Goal: Use online tool/utility: Use online tool/utility

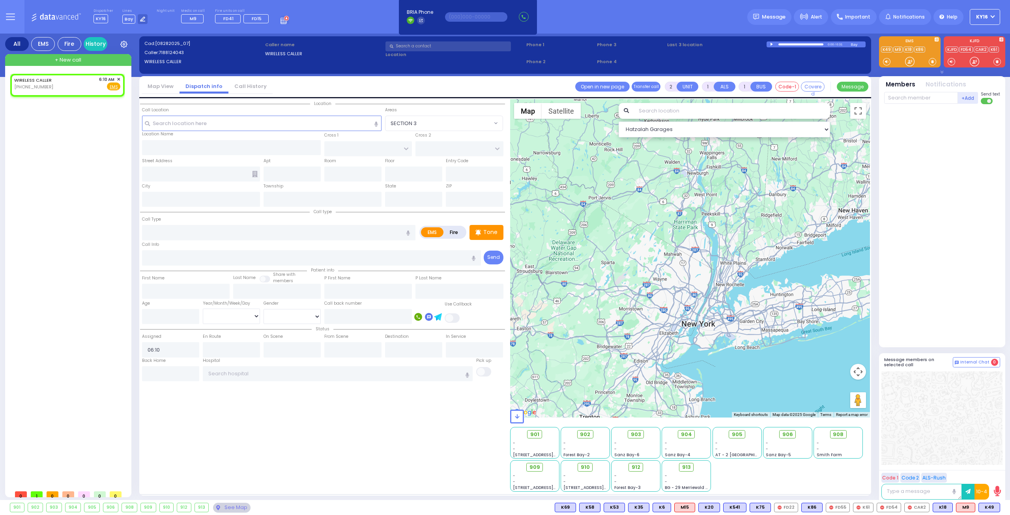
select select
click at [81, 81] on div "WIRELESS CALLER [PHONE_NUMBER] 6:10 AM ✕ Fire EMS" at bounding box center [67, 83] width 106 height 15
select select
radio input "true"
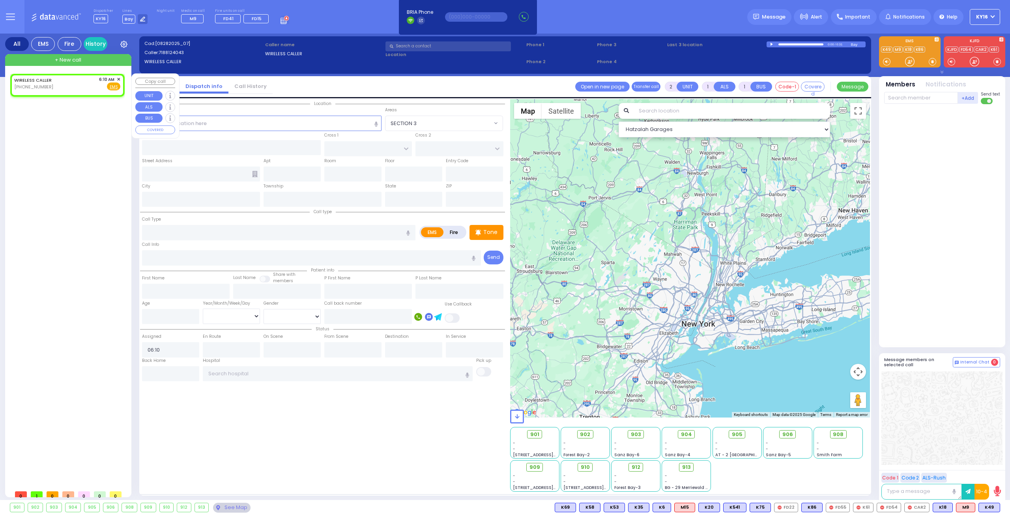
select select
select select "Hatzalah Garages"
click at [116, 76] on div "6:10 AM ✕" at bounding box center [110, 79] width 22 height 7
select select
radio input "true"
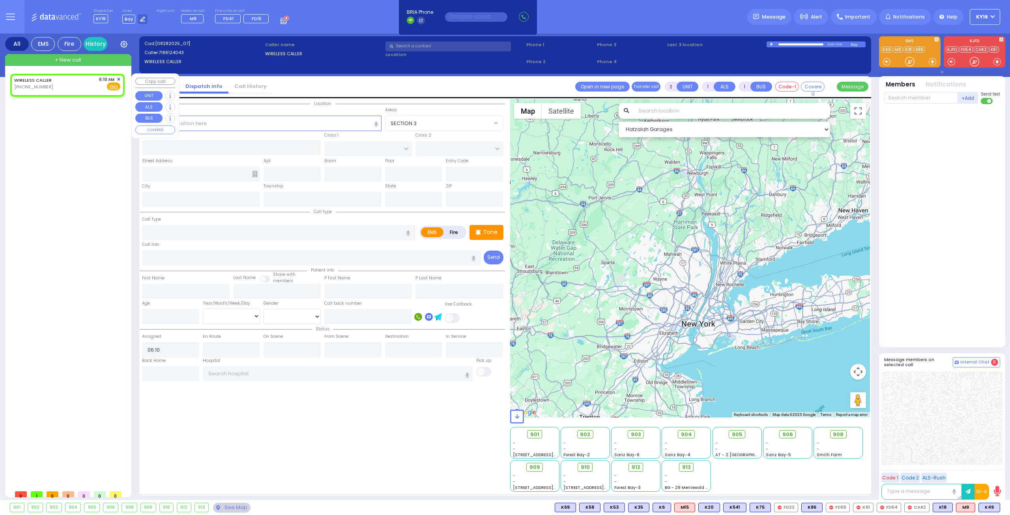
select select
select select "Hatzalah Garages"
click at [118, 77] on span "✕" at bounding box center [119, 79] width 4 height 7
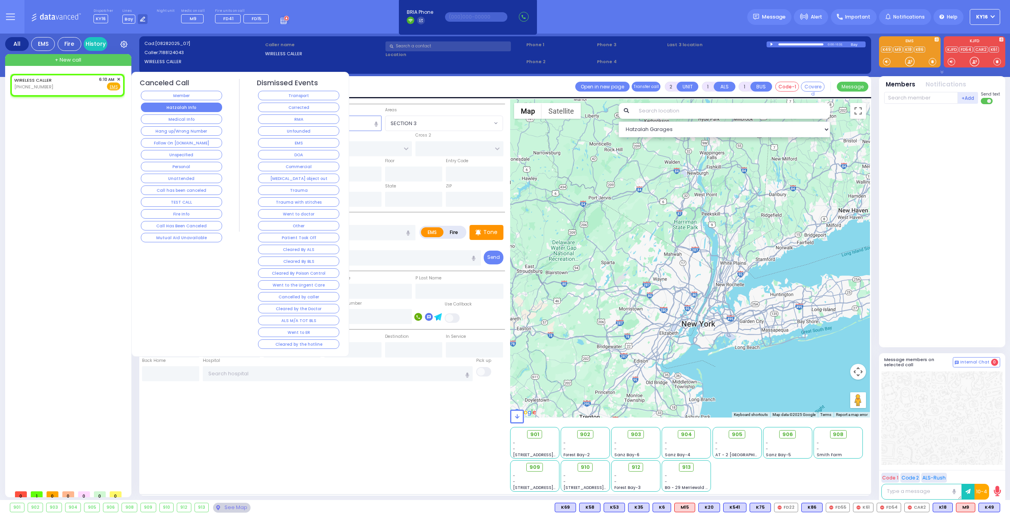
click at [169, 105] on button "Hatzalah Info" at bounding box center [181, 107] width 81 height 9
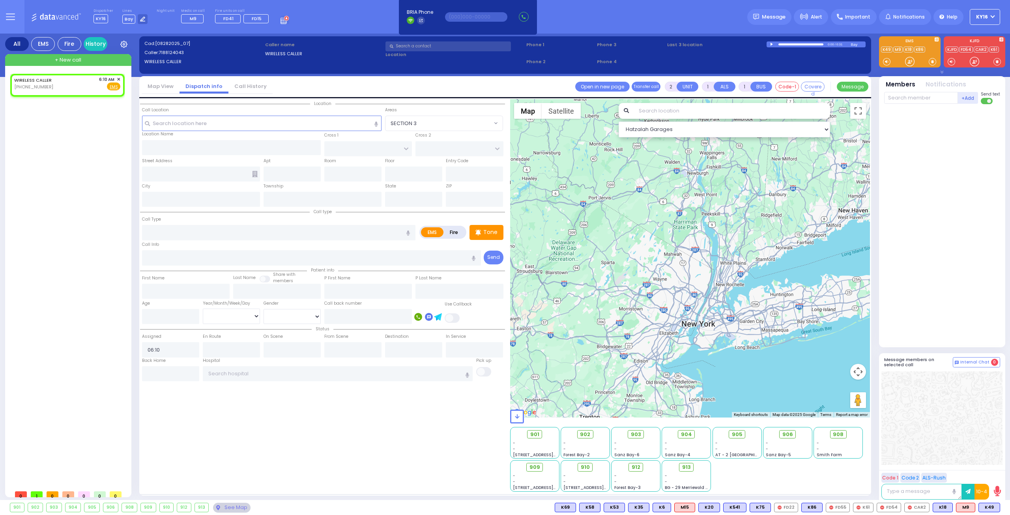
select select
radio input "true"
select select
